Goal: Navigation & Orientation: Go to known website

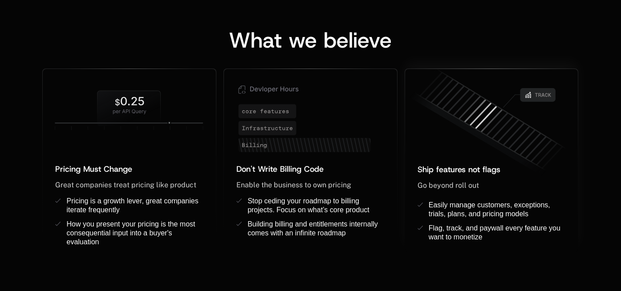
scroll to position [802, 0]
